Goal: Task Accomplishment & Management: Complete application form

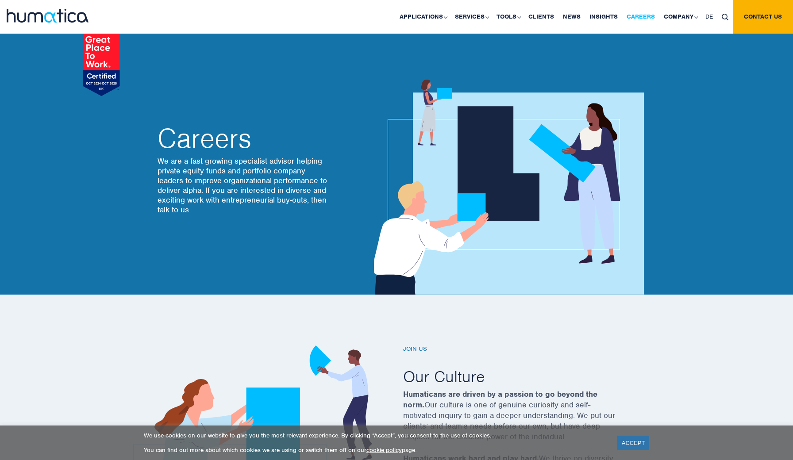
click at [639, 15] on link "Careers" at bounding box center [640, 17] width 37 height 34
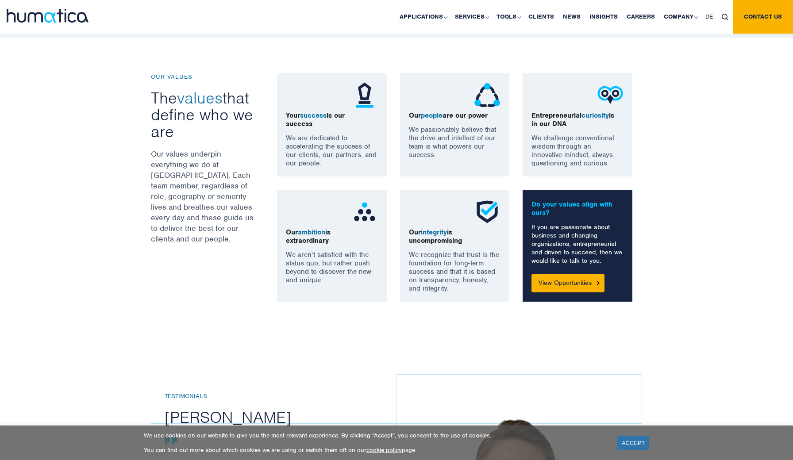
scroll to position [634, 0]
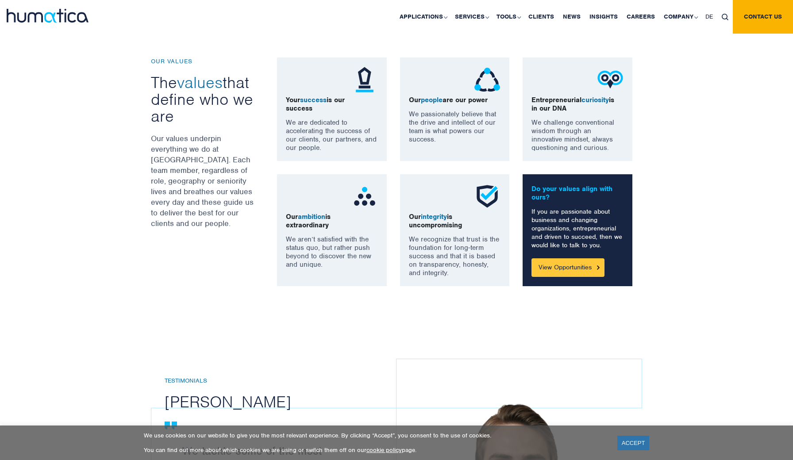
click at [562, 269] on link "View Opportunities" at bounding box center [568, 268] width 73 height 19
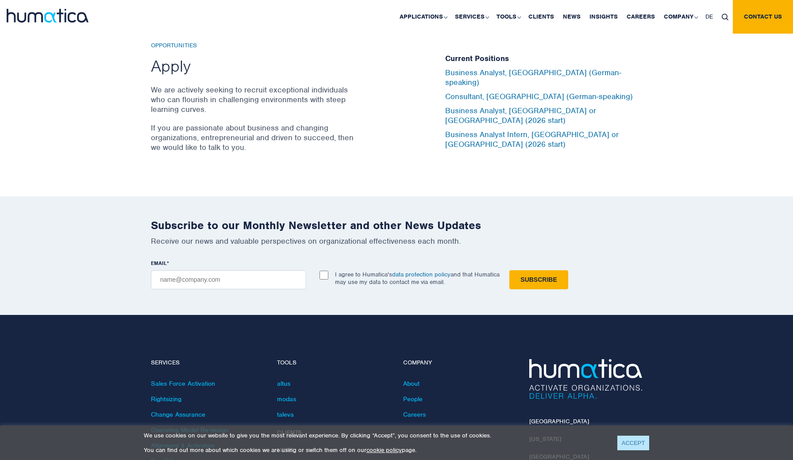
click at [641, 445] on link "ACCEPT" at bounding box center [634, 443] width 32 height 15
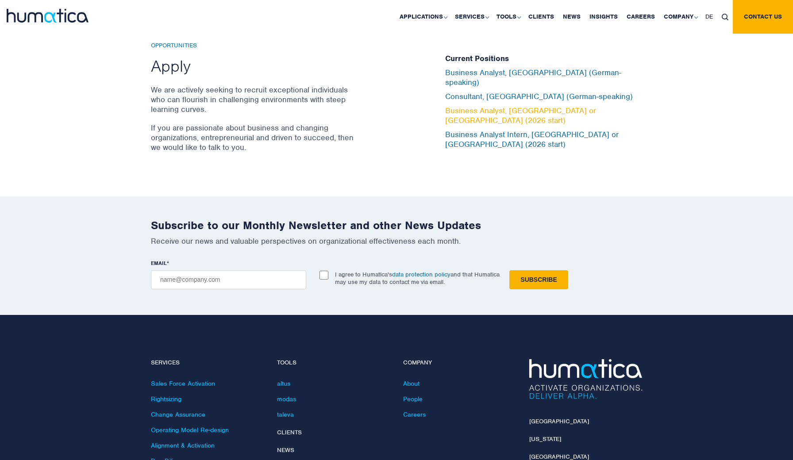
click at [495, 106] on link "Business Analyst, [GEOGRAPHIC_DATA] or [GEOGRAPHIC_DATA] (2026 start)" at bounding box center [520, 115] width 151 height 19
